Goal: Information Seeking & Learning: Learn about a topic

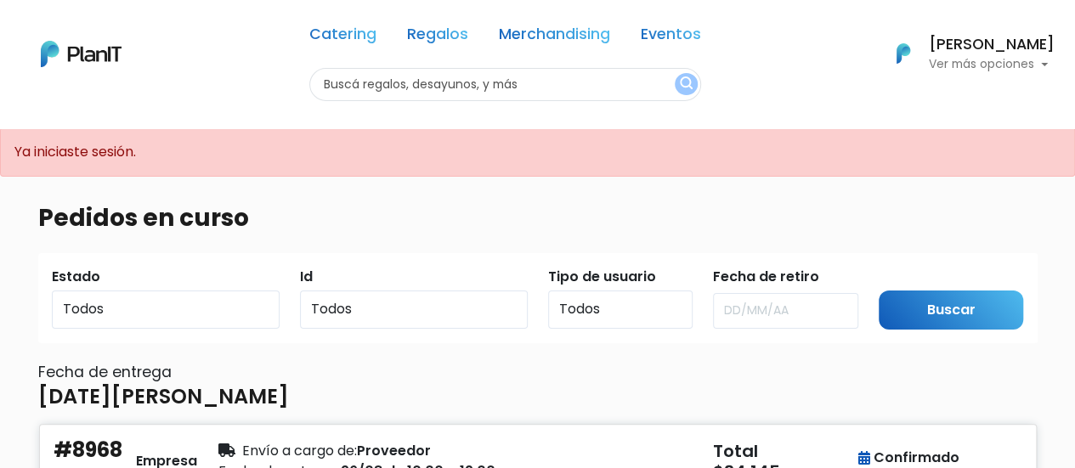
click at [990, 42] on h6 "[PERSON_NAME]" at bounding box center [992, 44] width 126 height 15
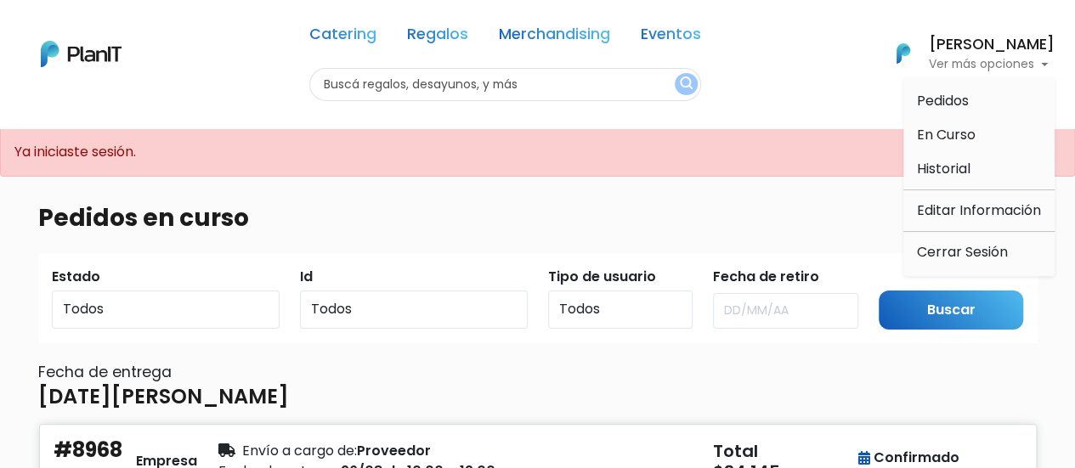
click at [990, 42] on h6 "[PERSON_NAME]" at bounding box center [992, 44] width 126 height 15
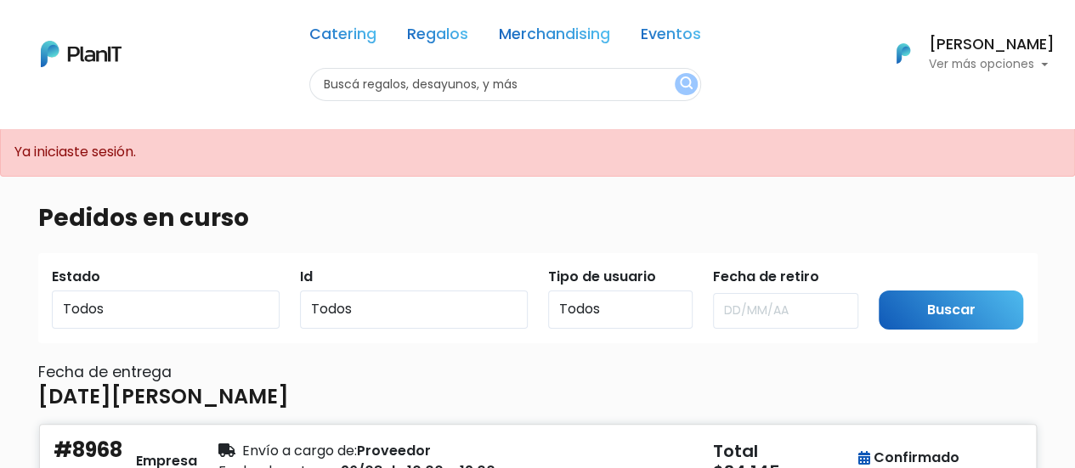
click at [92, 61] on img at bounding box center [81, 54] width 81 height 26
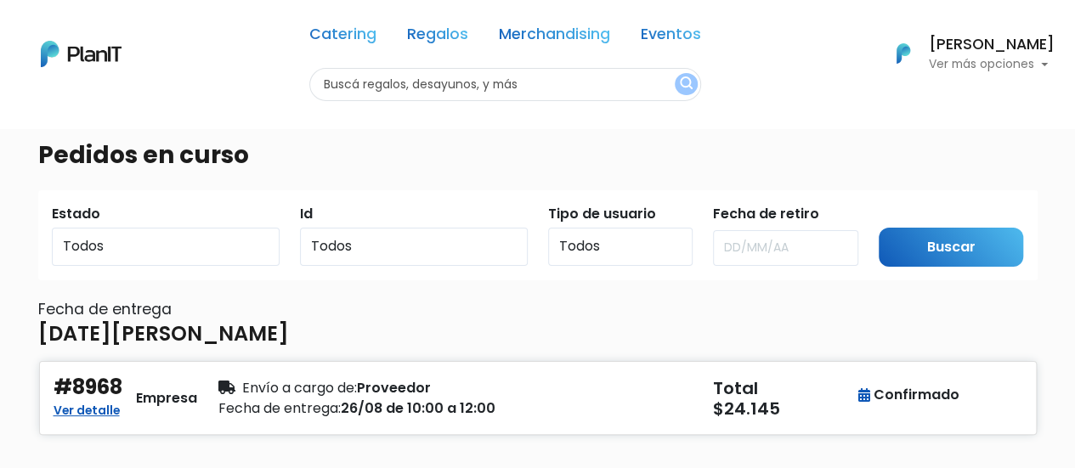
click at [407, 88] on input "text" at bounding box center [505, 84] width 392 height 33
type input "panchos"
click at [675, 73] on button "submit" at bounding box center [686, 84] width 23 height 22
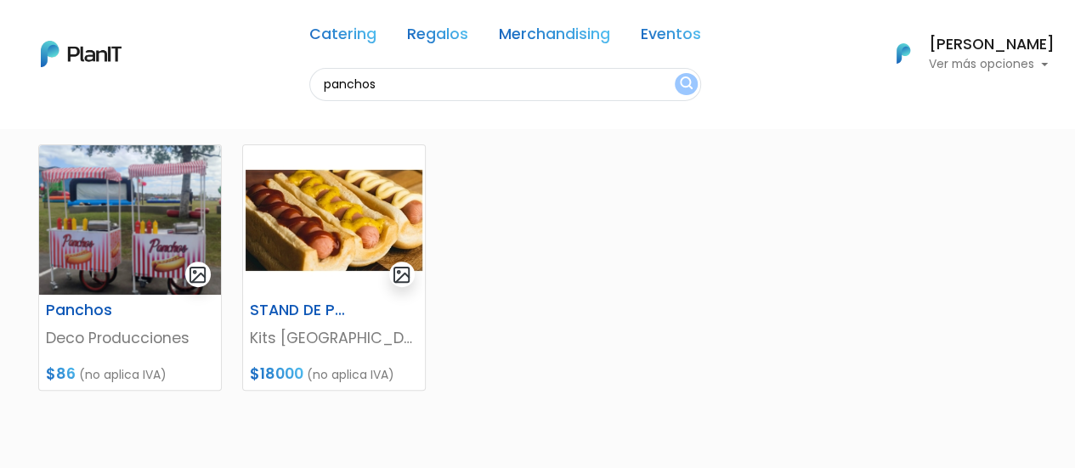
scroll to position [170, 0]
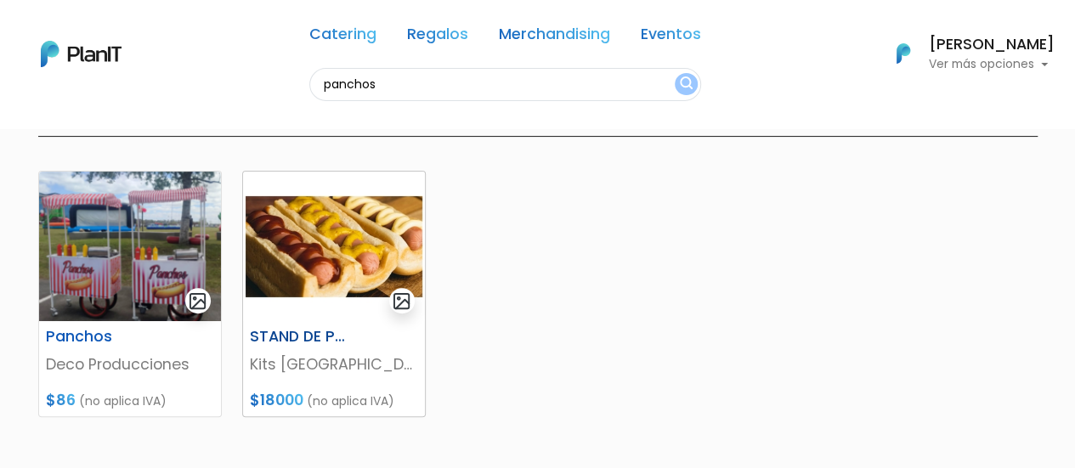
click at [327, 251] on img at bounding box center [334, 247] width 182 height 150
click at [141, 240] on img at bounding box center [130, 247] width 182 height 150
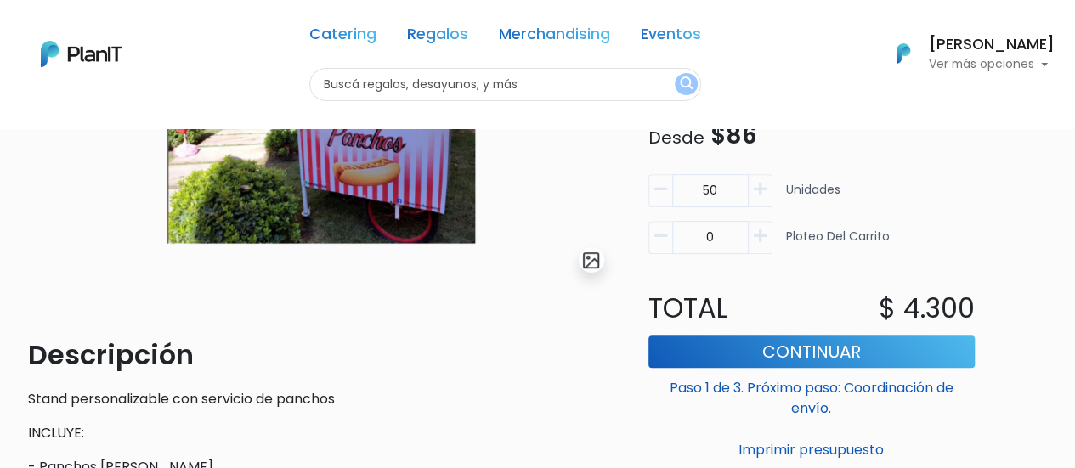
scroll to position [85, 0]
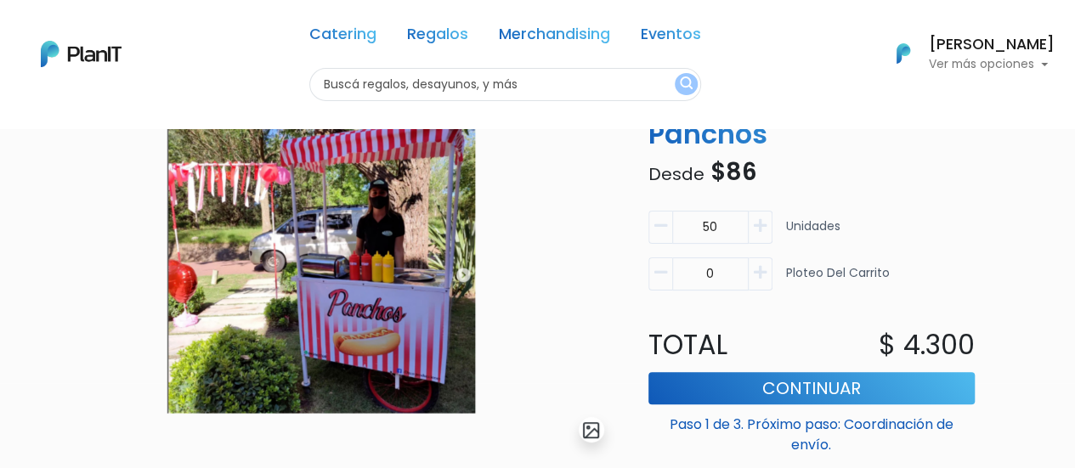
click at [402, 82] on input "text" at bounding box center [505, 84] width 392 height 33
type input "kits [GEOGRAPHIC_DATA]"
click at [675, 73] on button "submit" at bounding box center [686, 84] width 23 height 22
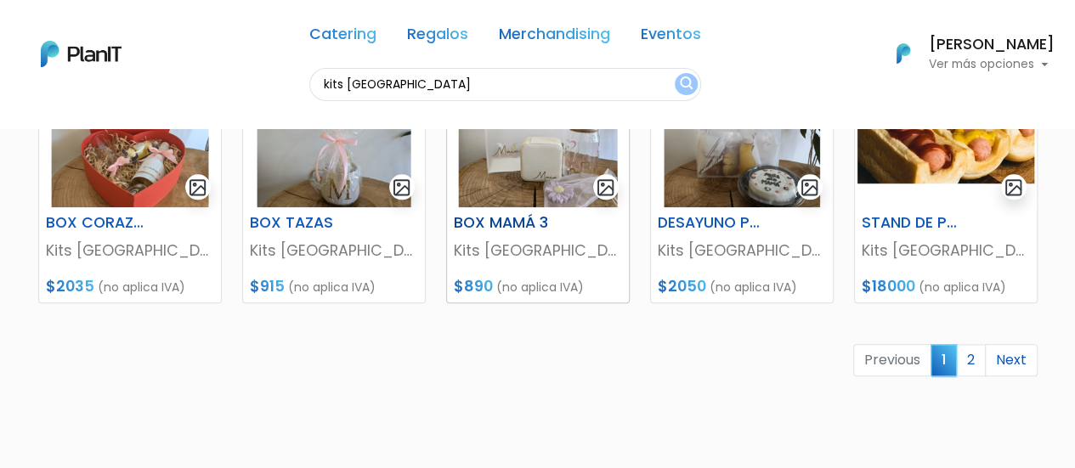
scroll to position [935, 0]
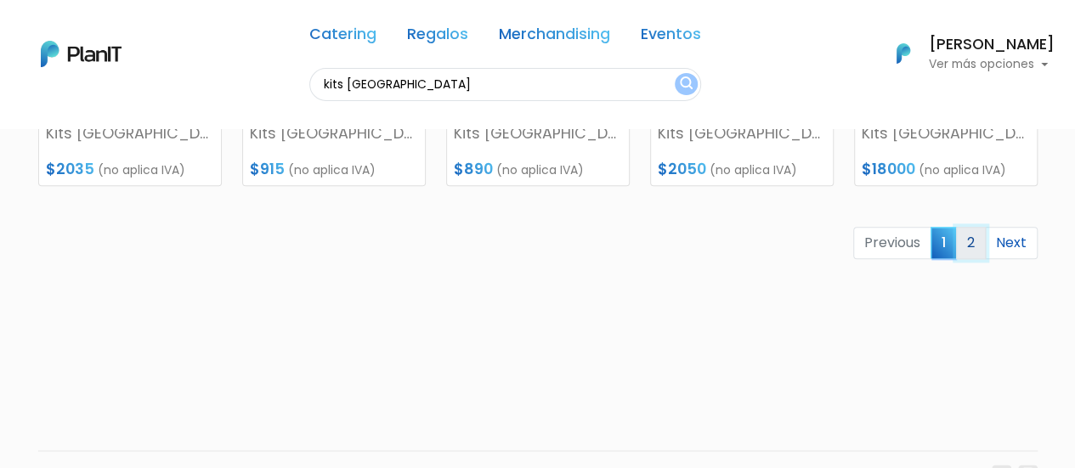
click at [973, 246] on link "2" at bounding box center [971, 243] width 30 height 32
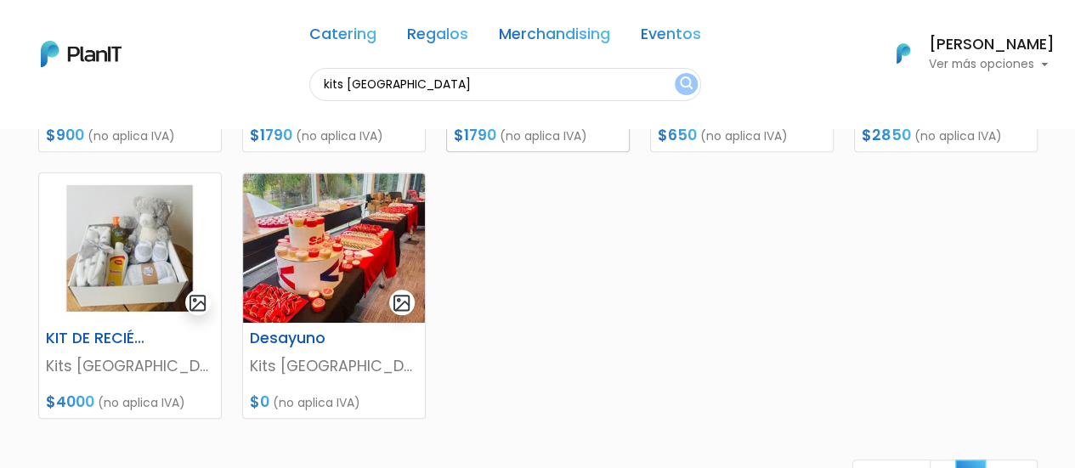
scroll to position [680, 0]
